Goal: Transaction & Acquisition: Subscribe to service/newsletter

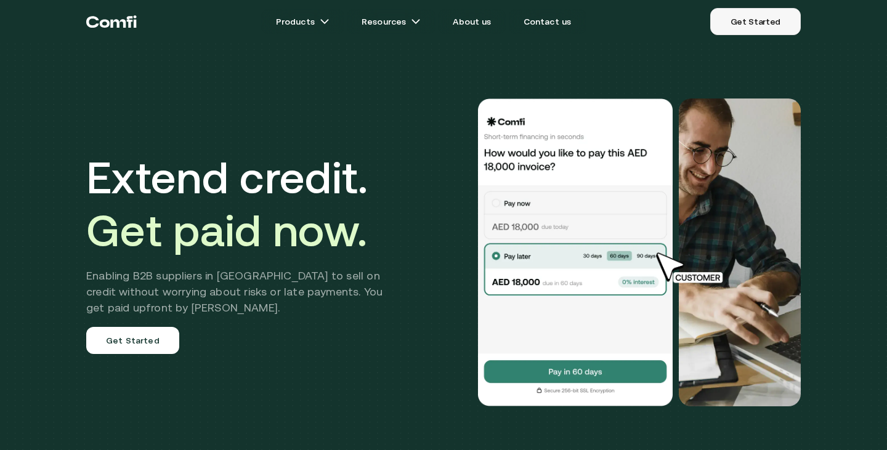
click at [748, 13] on link "Get Started" at bounding box center [755, 21] width 91 height 27
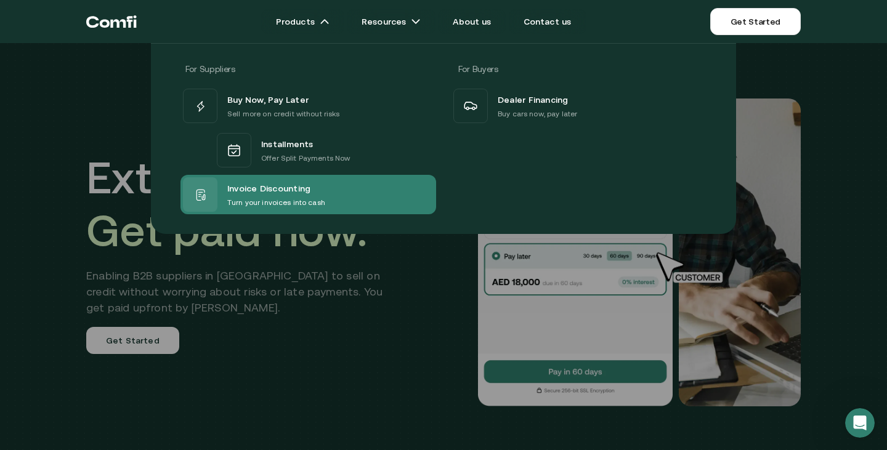
click at [227, 188] on div "Invoice Discounting Turn your invoices into cash" at bounding box center [254, 194] width 142 height 34
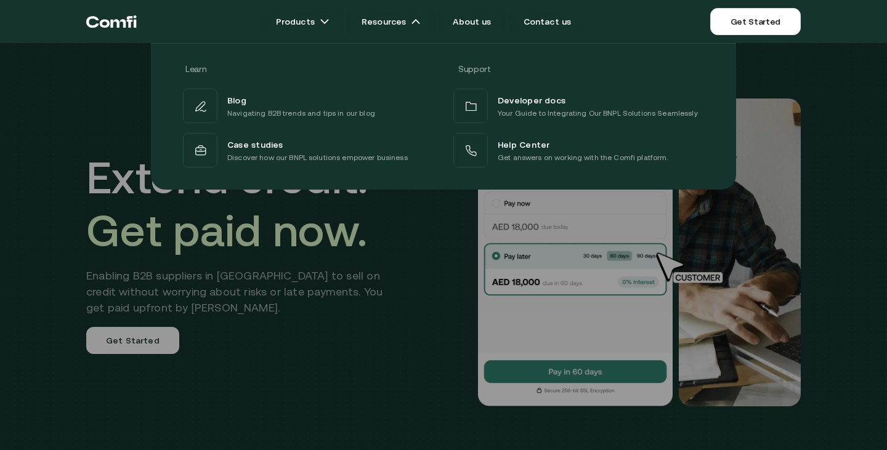
click at [242, 283] on div at bounding box center [443, 268] width 887 height 450
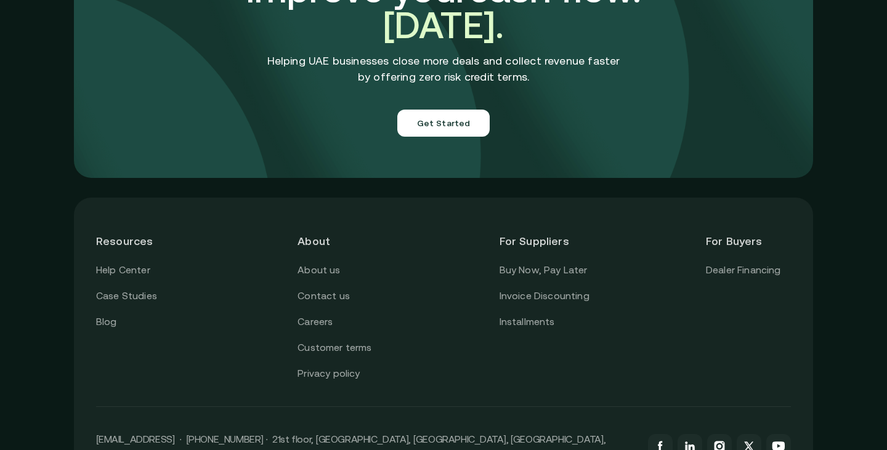
scroll to position [4354, 0]
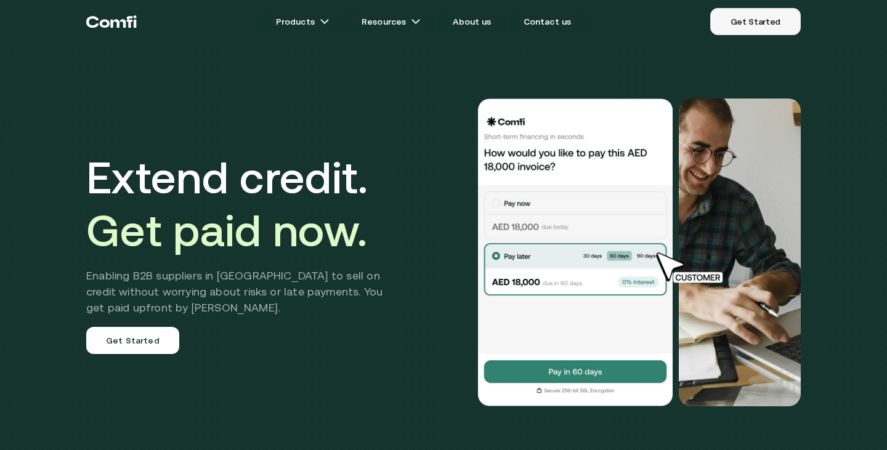
click at [763, 31] on link "Get Started" at bounding box center [755, 21] width 91 height 27
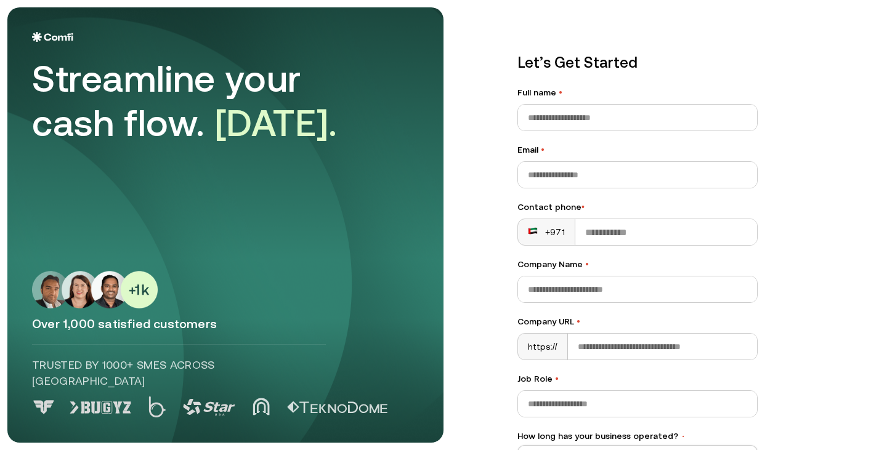
click at [191, 409] on img at bounding box center [209, 407] width 52 height 17
click at [102, 307] on img at bounding box center [95, 290] width 126 height 38
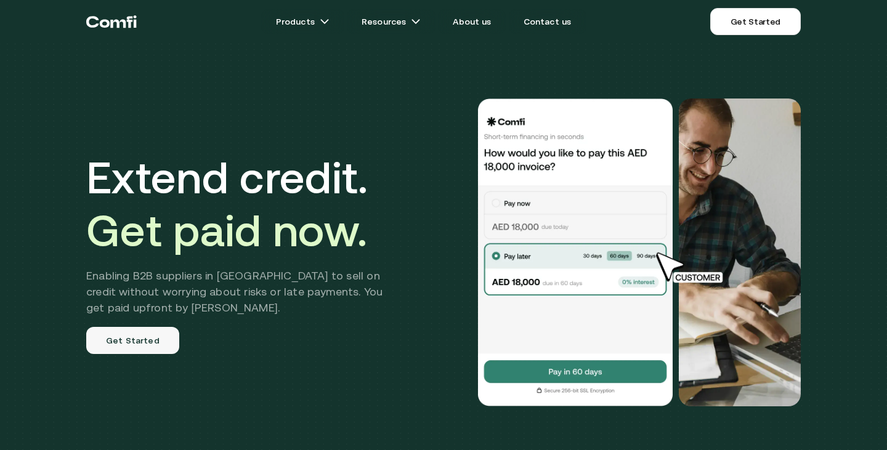
click at [146, 336] on link "Get Started" at bounding box center [132, 340] width 93 height 27
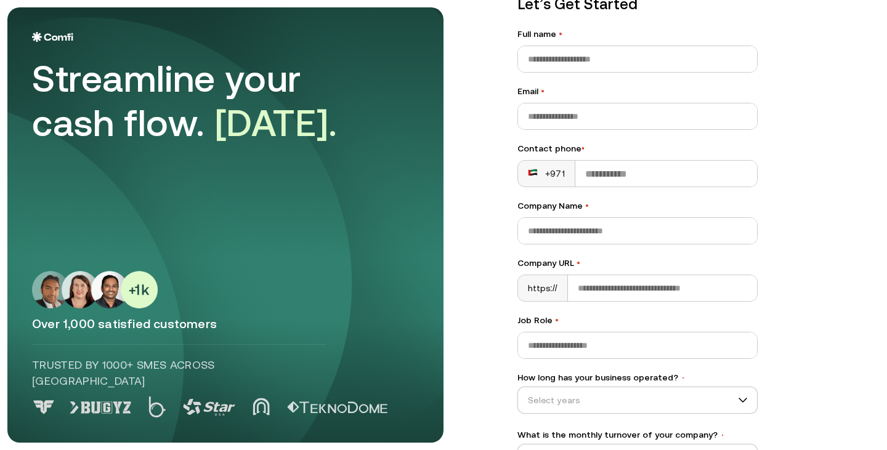
scroll to position [146, 0]
